Goal: Task Accomplishment & Management: Use online tool/utility

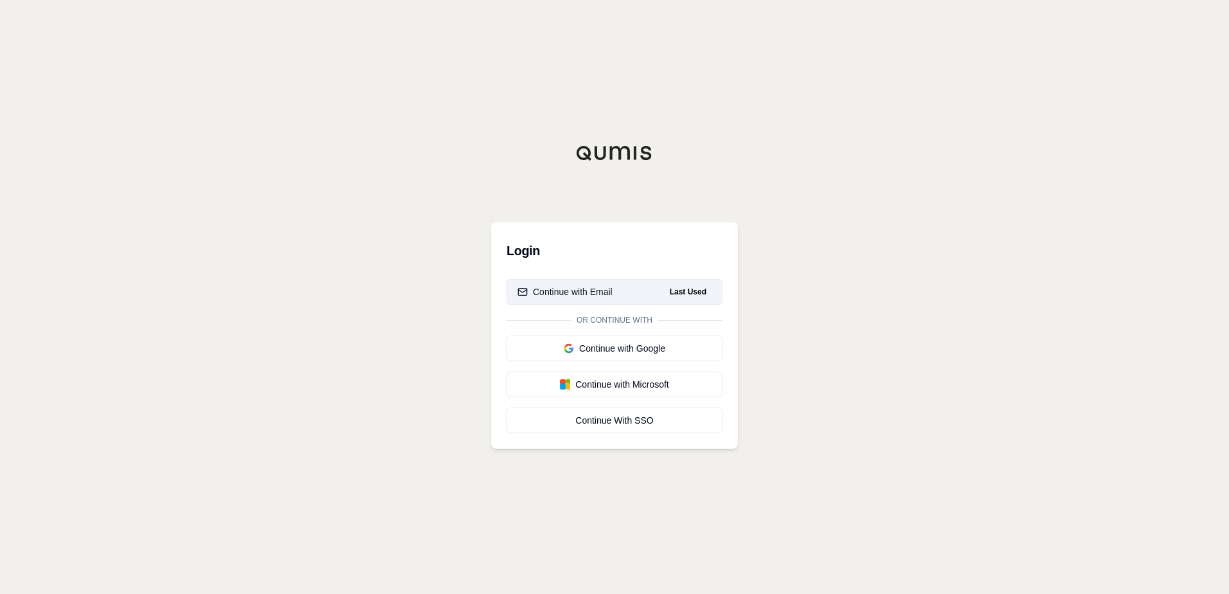
click at [607, 298] on button "Continue with Email Last Used" at bounding box center [615, 292] width 216 height 26
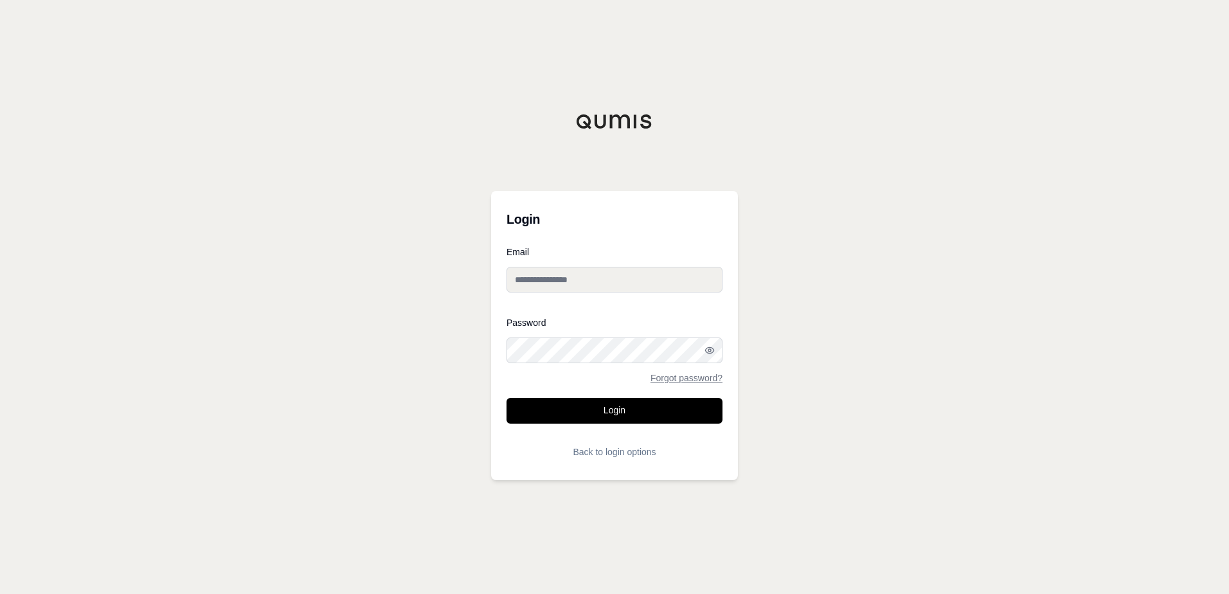
click at [592, 283] on input "Email" at bounding box center [615, 280] width 216 height 26
type input "**********"
click at [507, 398] on button "Login" at bounding box center [615, 411] width 216 height 26
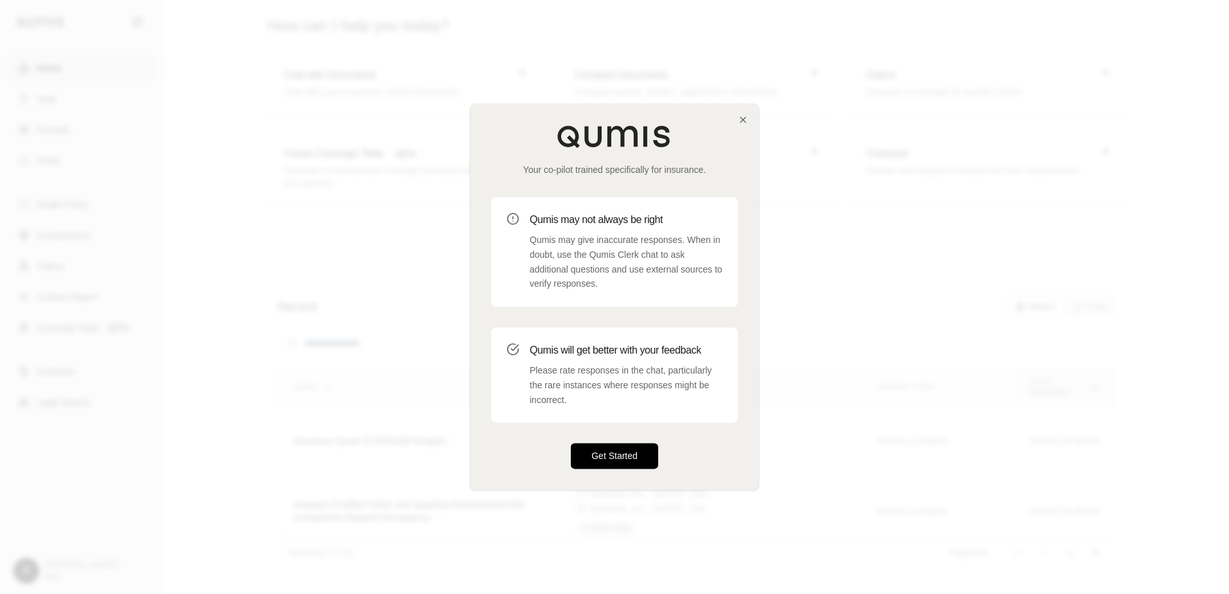
click at [624, 457] on button "Get Started" at bounding box center [614, 457] width 87 height 26
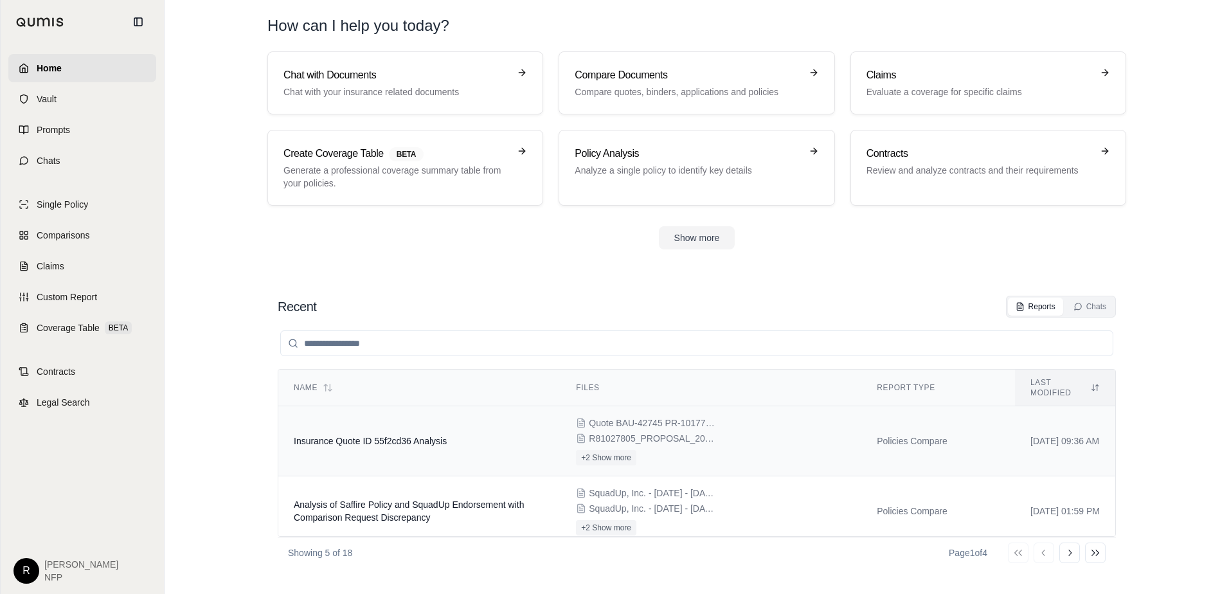
click at [522, 435] on td "Insurance Quote ID 55f2cd36 Analysis" at bounding box center [419, 441] width 282 height 70
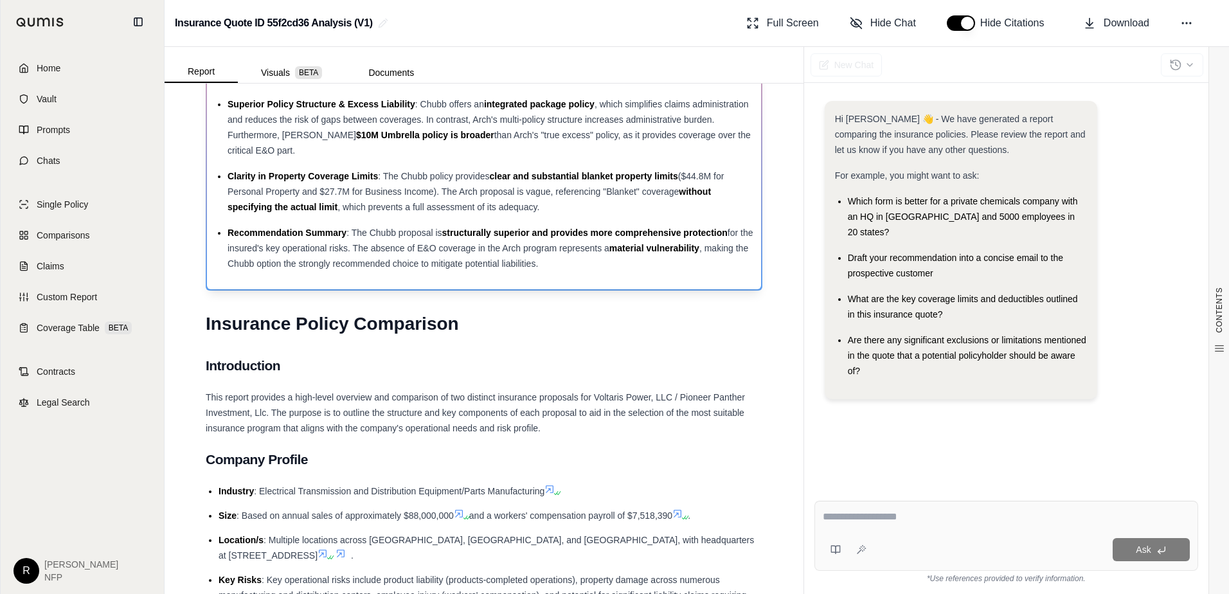
scroll to position [129, 0]
click at [886, 528] on div at bounding box center [1006, 519] width 367 height 20
click at [888, 521] on textarea at bounding box center [1006, 516] width 367 height 15
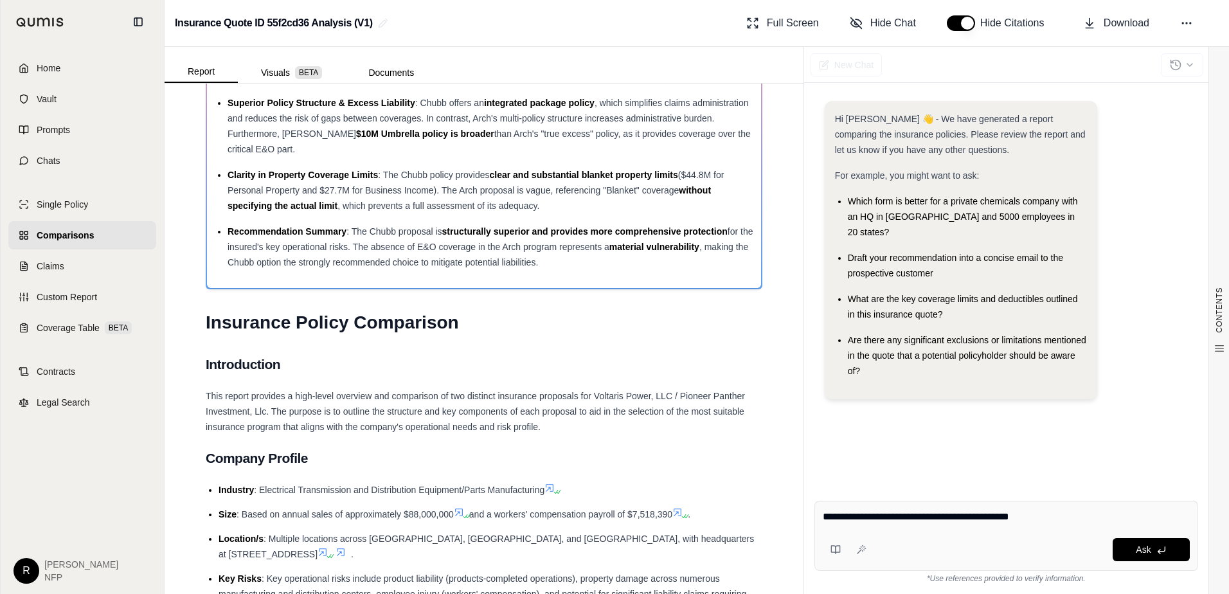
type textarea "**********"
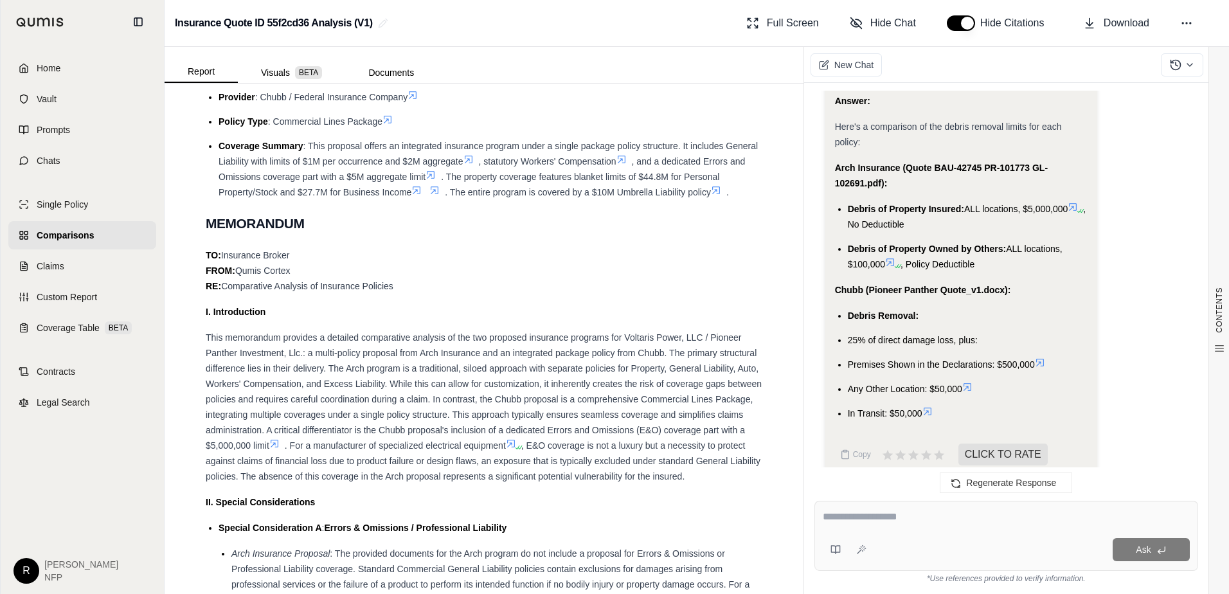
scroll to position [1641, 0]
